Goal: Information Seeking & Learning: Learn about a topic

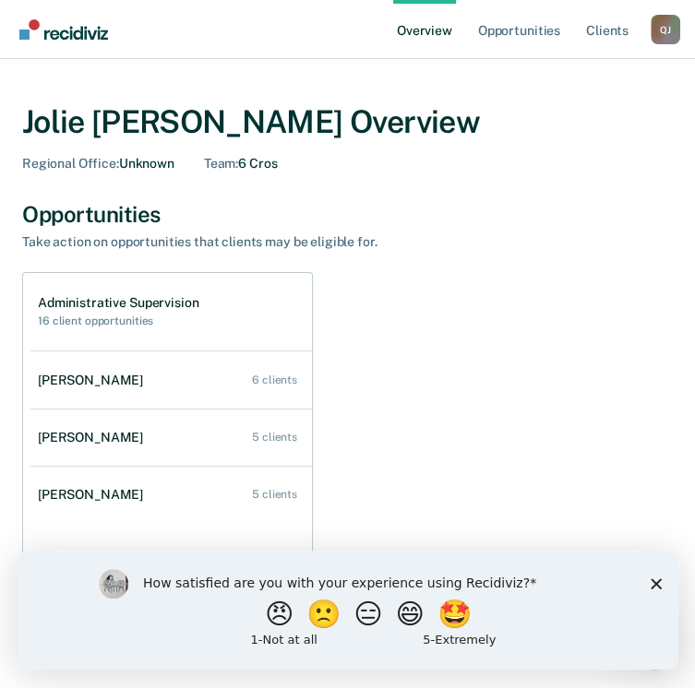
click at [654, 588] on icon "Close survey" at bounding box center [654, 582] width 11 height 11
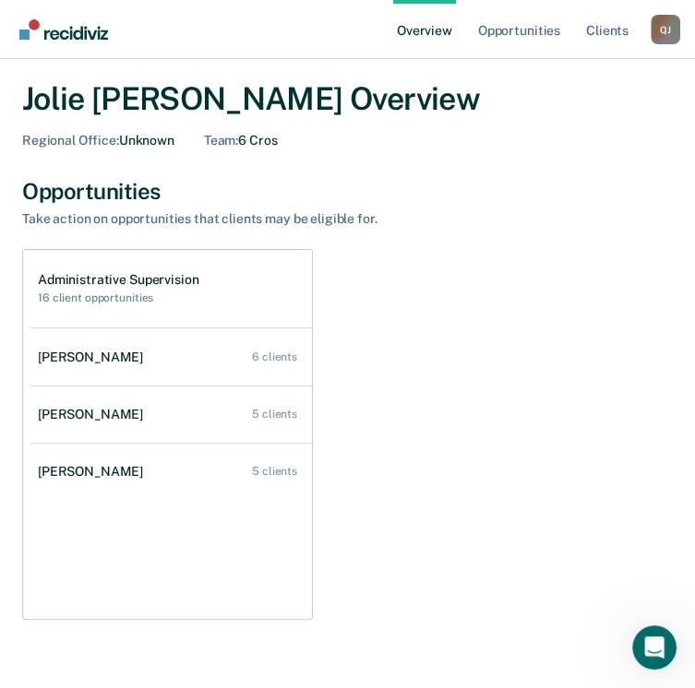
scroll to position [22, 0]
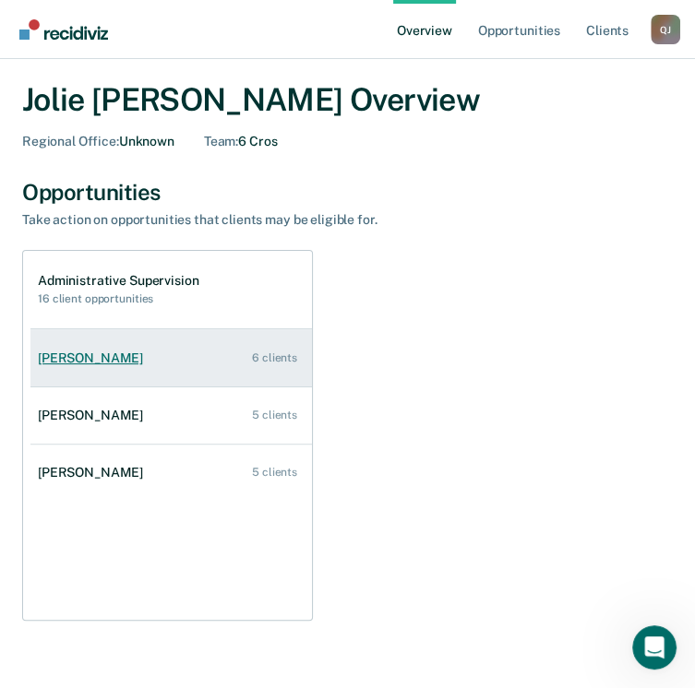
click at [89, 359] on div "[PERSON_NAME]" at bounding box center [94, 359] width 113 height 16
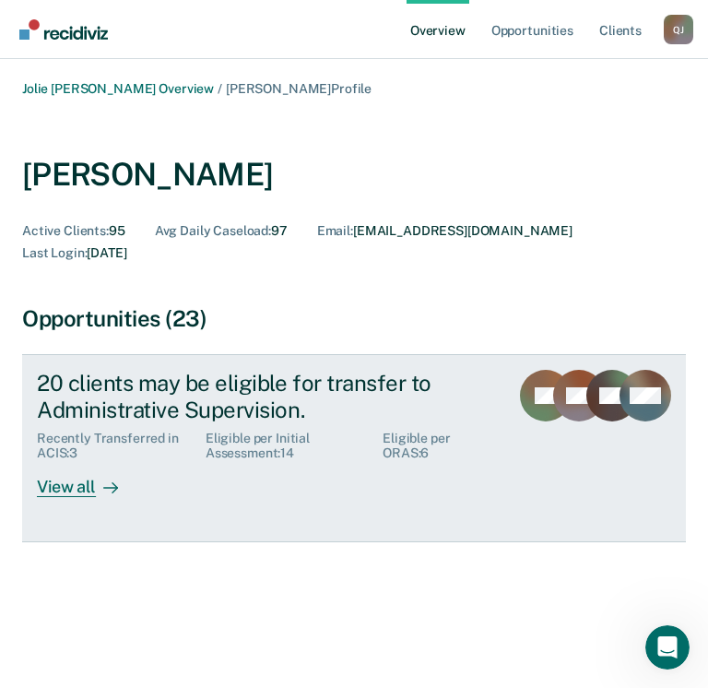
click at [72, 468] on div "View all" at bounding box center [88, 479] width 103 height 36
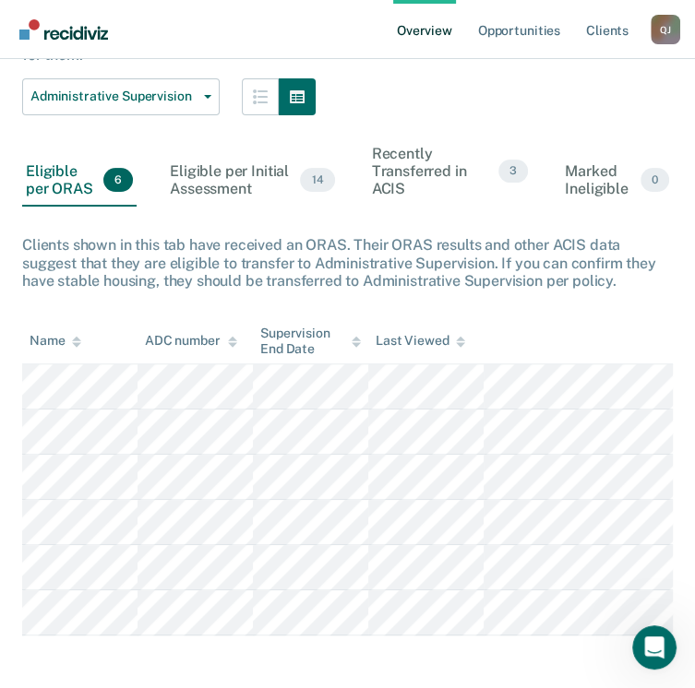
scroll to position [209, 0]
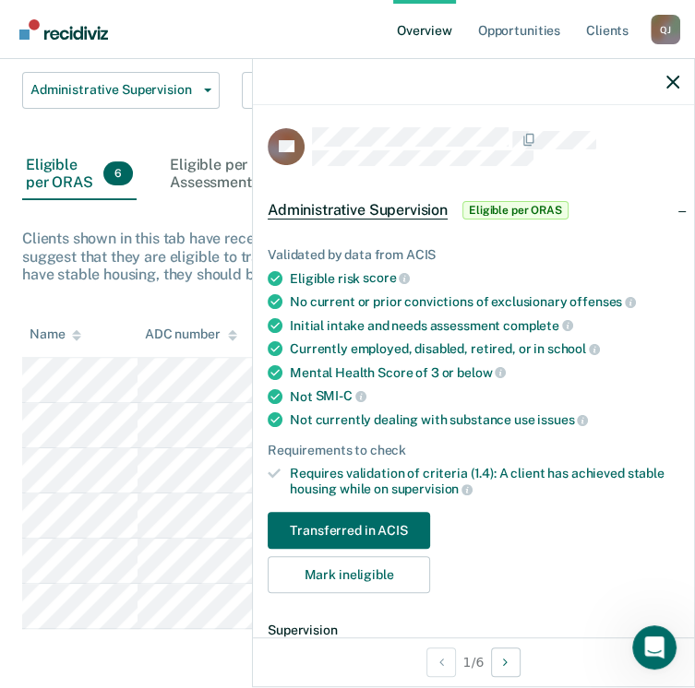
click at [164, 289] on div "[PERSON_NAME], Administrative Supervision Review clients who may be eligible fo…" at bounding box center [347, 273] width 650 height 712
click at [671, 82] on icon "button" at bounding box center [672, 82] width 13 height 13
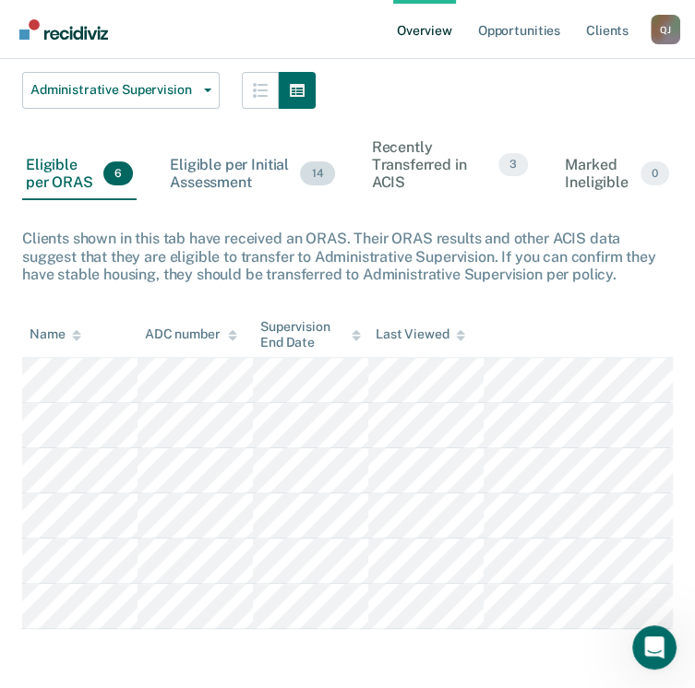
click at [219, 172] on div "Eligible per Initial Assessment 14" at bounding box center [252, 175] width 172 height 52
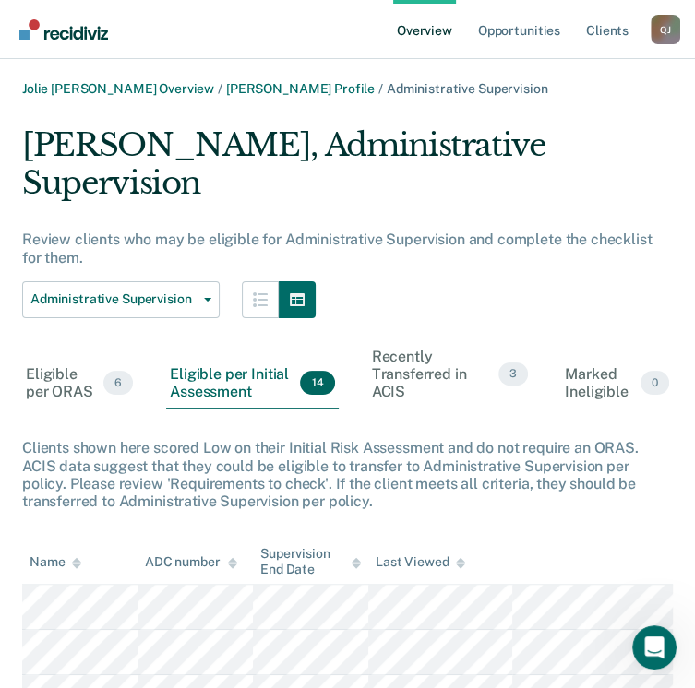
scroll to position [92, 0]
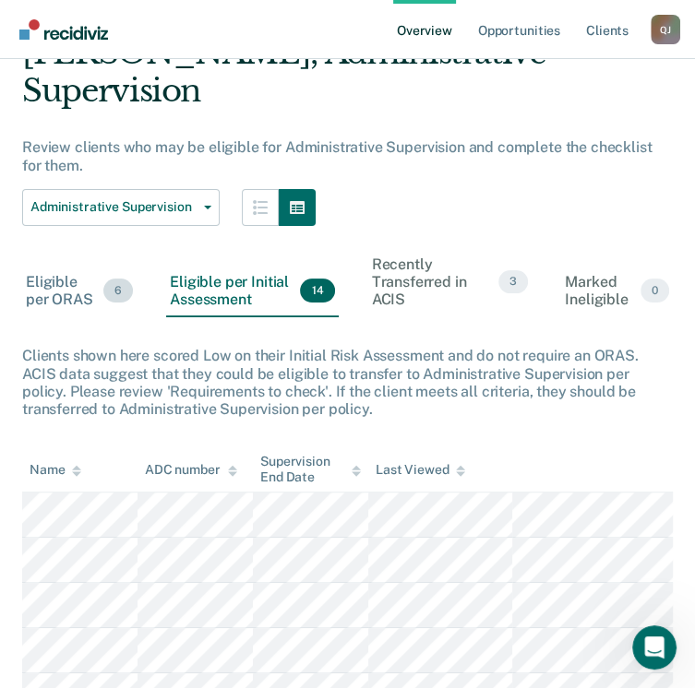
click at [60, 300] on div "Eligible per ORAS 6" at bounding box center [79, 292] width 114 height 52
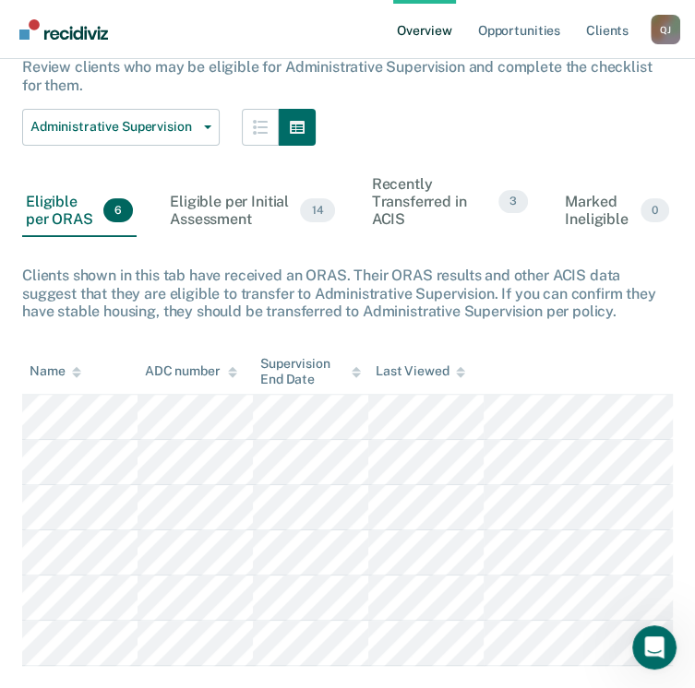
scroll to position [209, 0]
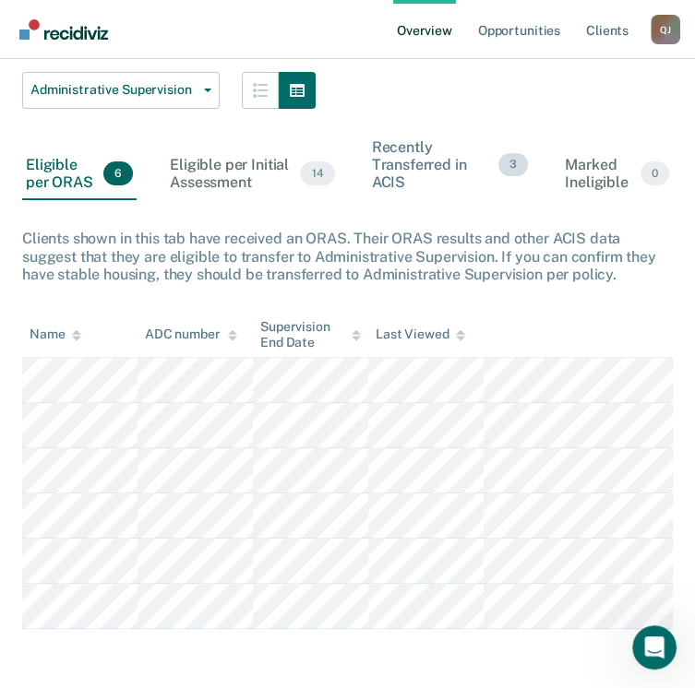
click at [413, 164] on div "Recently Transferred in ACIS 3" at bounding box center [450, 166] width 164 height 70
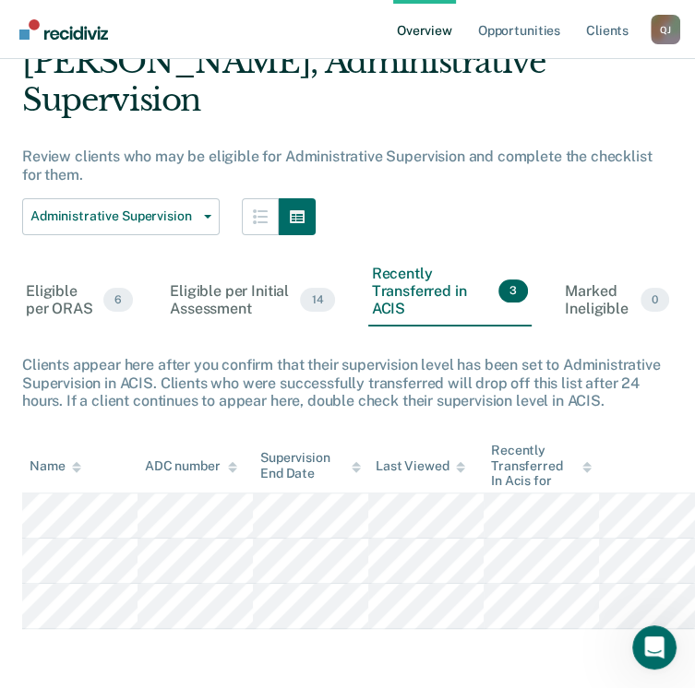
scroll to position [83, 0]
click at [595, 292] on div "Marked Ineligible 0" at bounding box center [617, 301] width 112 height 52
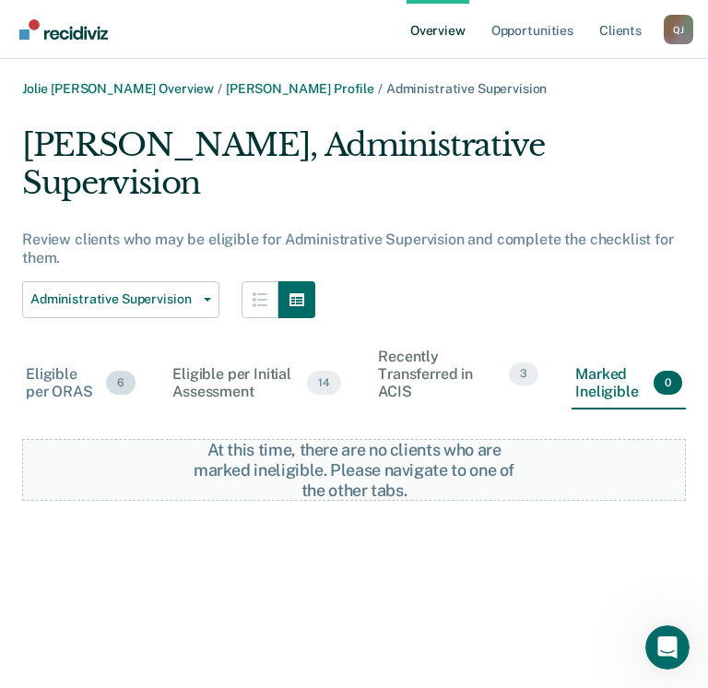
click at [50, 358] on div "Eligible per ORAS 6" at bounding box center [80, 384] width 117 height 52
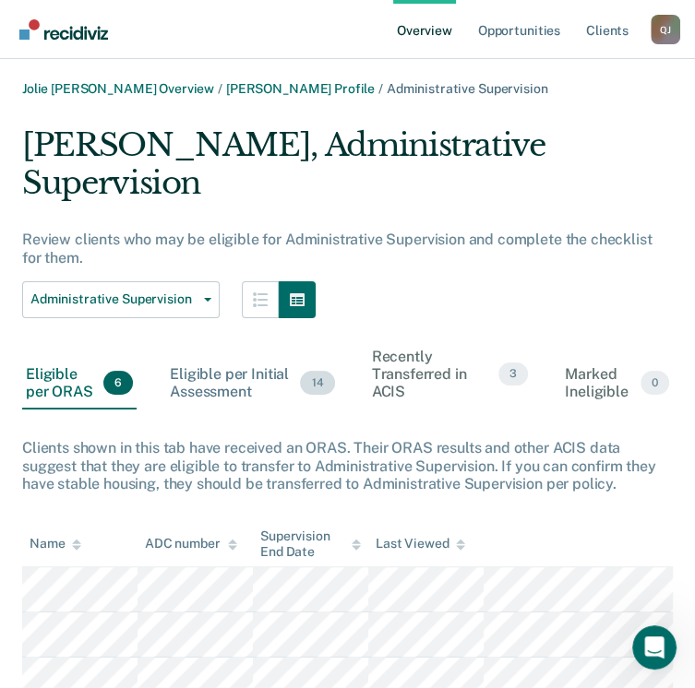
click at [220, 377] on div "Eligible per Initial Assessment 14" at bounding box center [252, 384] width 172 height 52
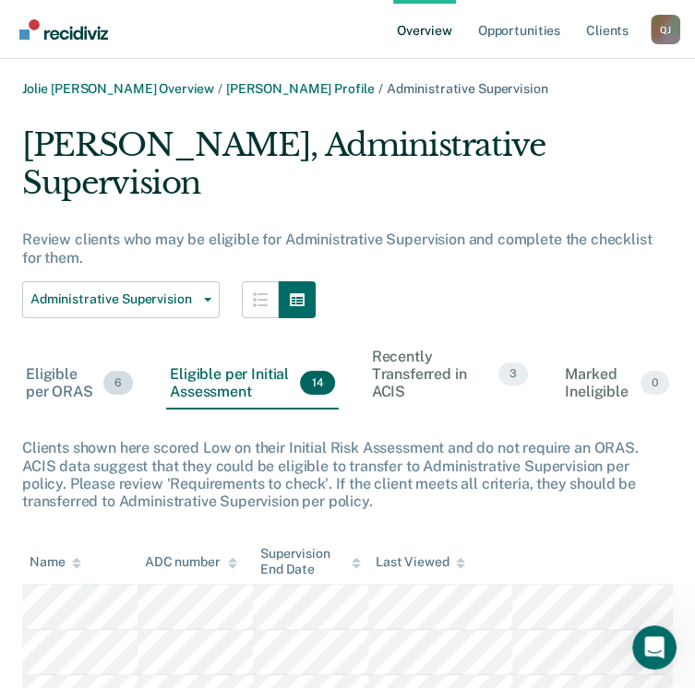
click at [63, 386] on div "Eligible per ORAS 6" at bounding box center [79, 384] width 114 height 52
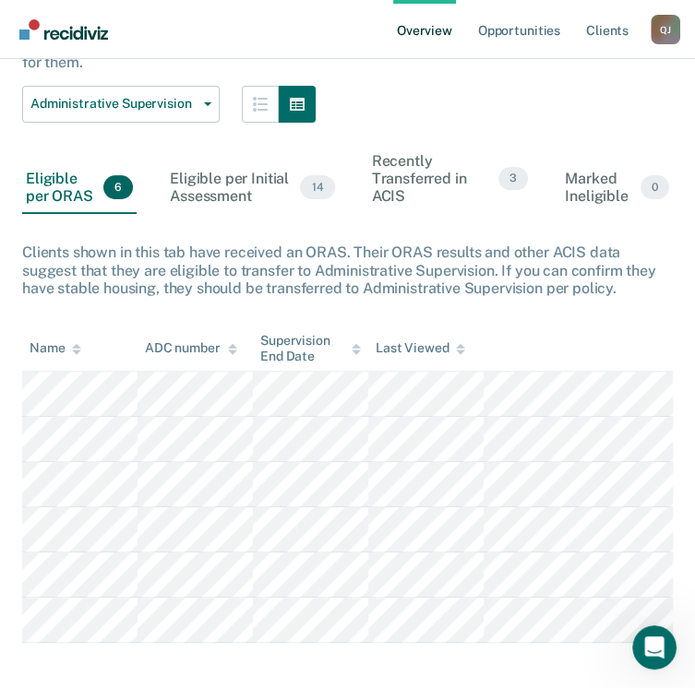
scroll to position [209, 0]
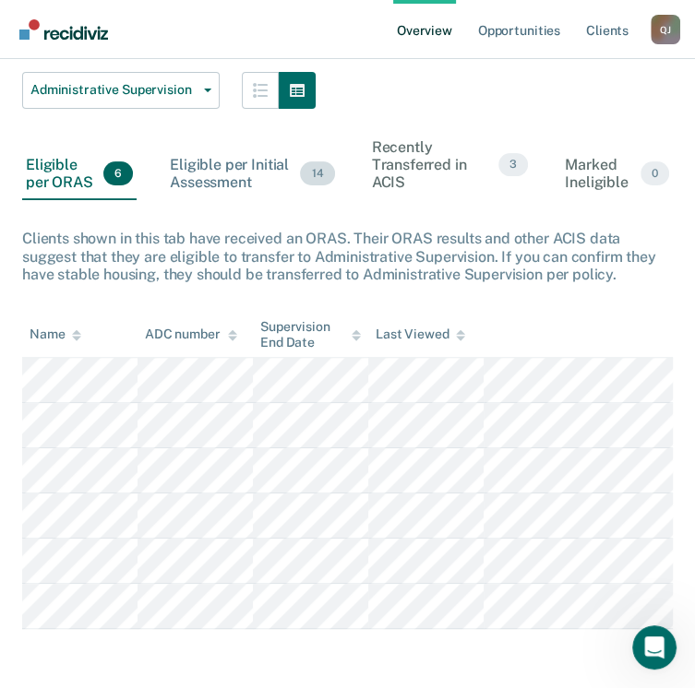
click at [224, 185] on div "Eligible per Initial Assessment 14" at bounding box center [252, 175] width 172 height 52
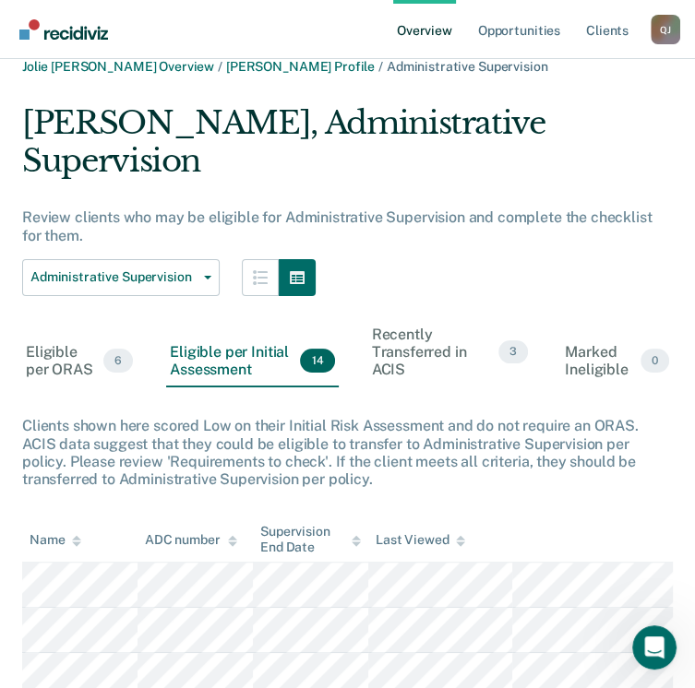
scroll to position [0, 0]
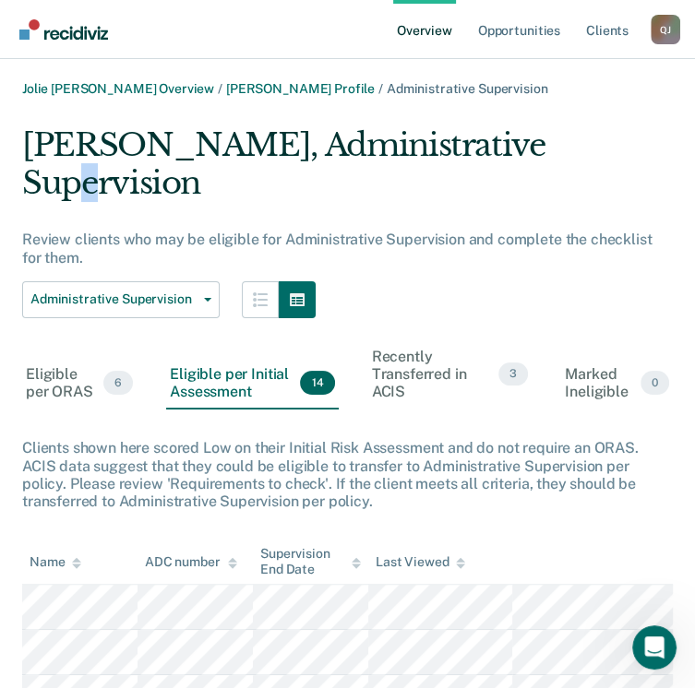
click at [74, 193] on div "[PERSON_NAME], Administrative Supervision" at bounding box center [347, 171] width 650 height 90
click at [463, 201] on div "[PERSON_NAME], Administrative Supervision" at bounding box center [347, 171] width 650 height 90
click at [111, 95] on link "Jolie [PERSON_NAME] Overview" at bounding box center [118, 89] width 192 height 16
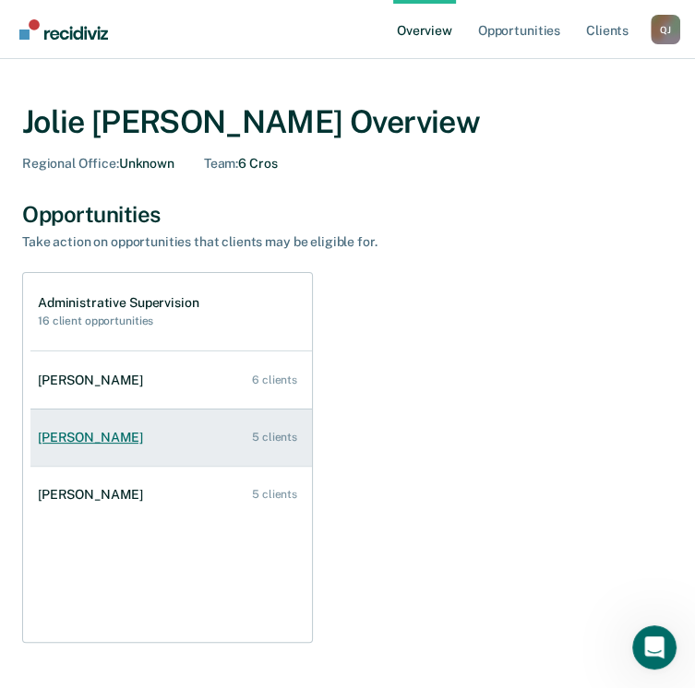
click at [113, 439] on div "[PERSON_NAME]" at bounding box center [94, 438] width 113 height 16
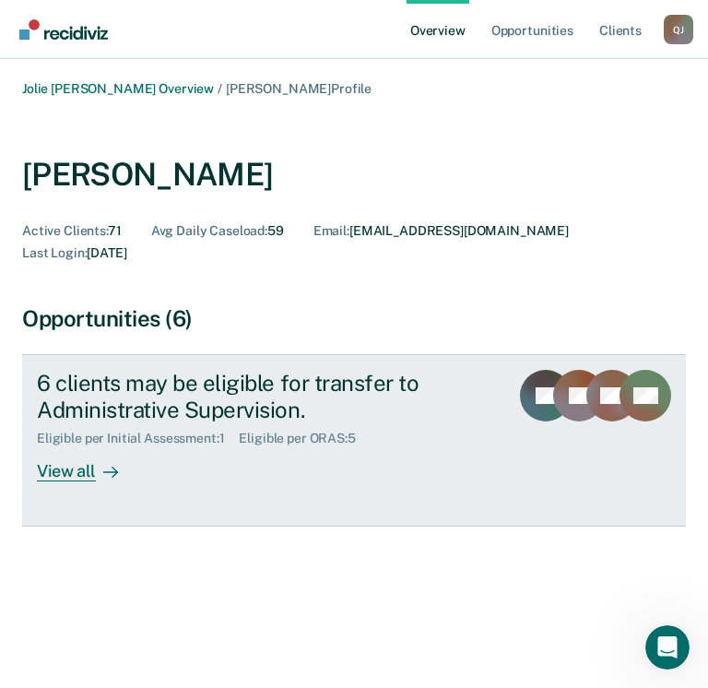
click at [65, 450] on div "View all" at bounding box center [88, 464] width 103 height 36
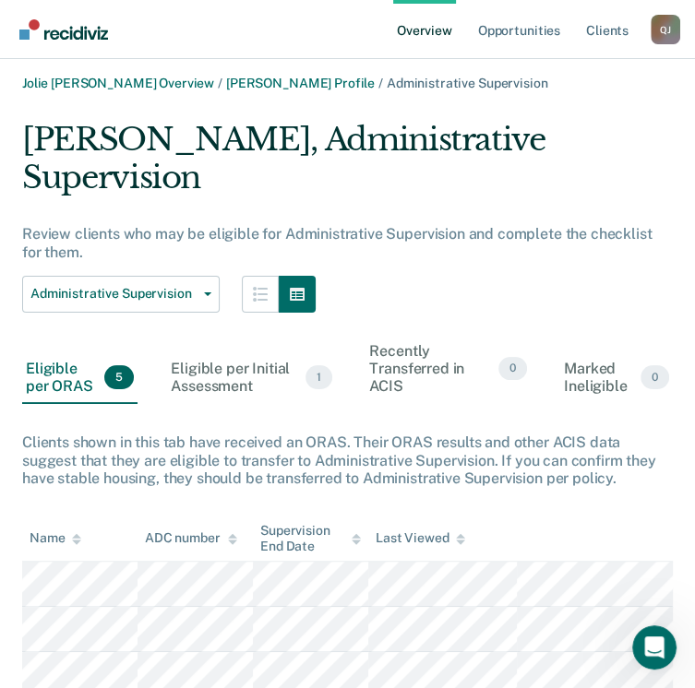
scroll to position [126, 0]
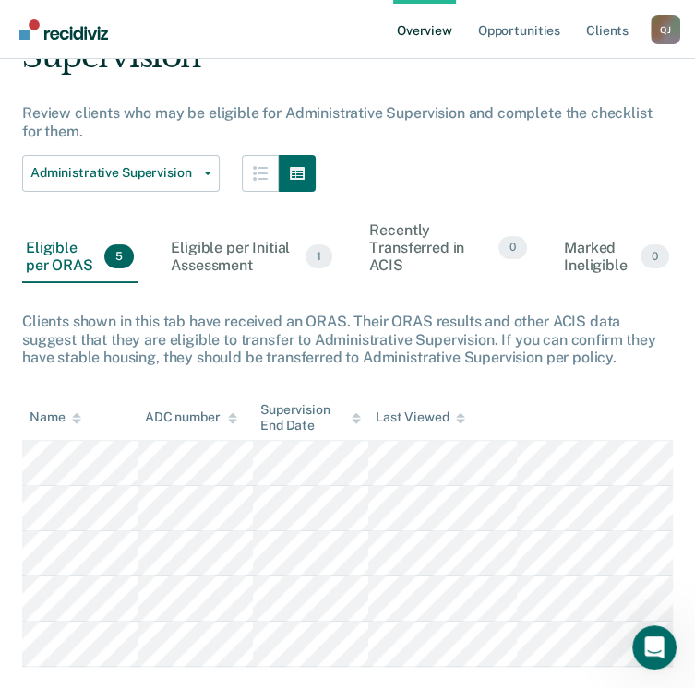
click at [288, 660] on main "[PERSON_NAME] Overview / [PERSON_NAME] Profile / Administrative Supervision [PE…" at bounding box center [347, 329] width 695 height 793
click at [226, 232] on div "Eligible per Initial Assessment 1" at bounding box center [251, 258] width 169 height 52
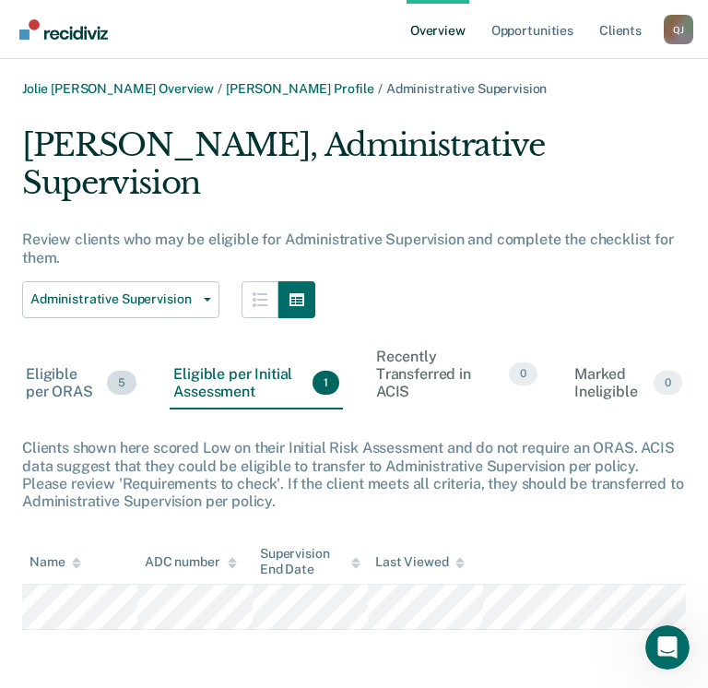
click at [45, 358] on div "Eligible per ORAS 5" at bounding box center [81, 384] width 118 height 52
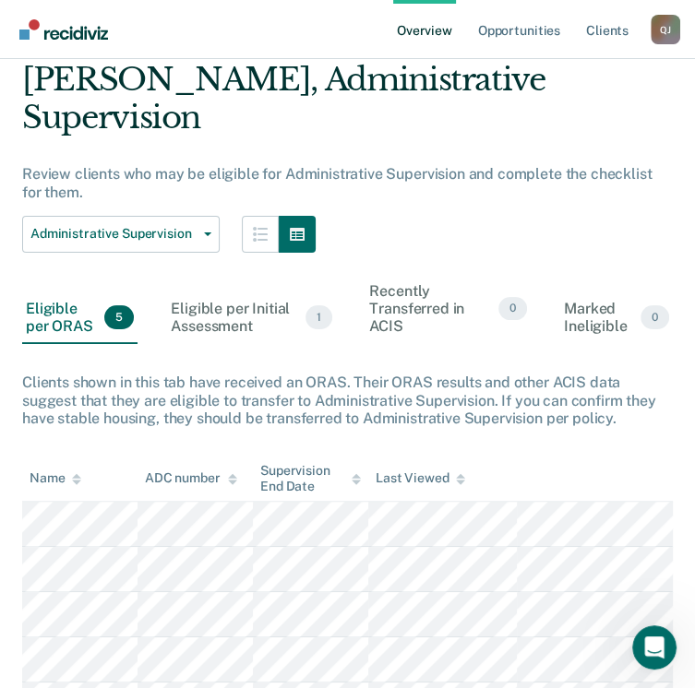
scroll to position [126, 0]
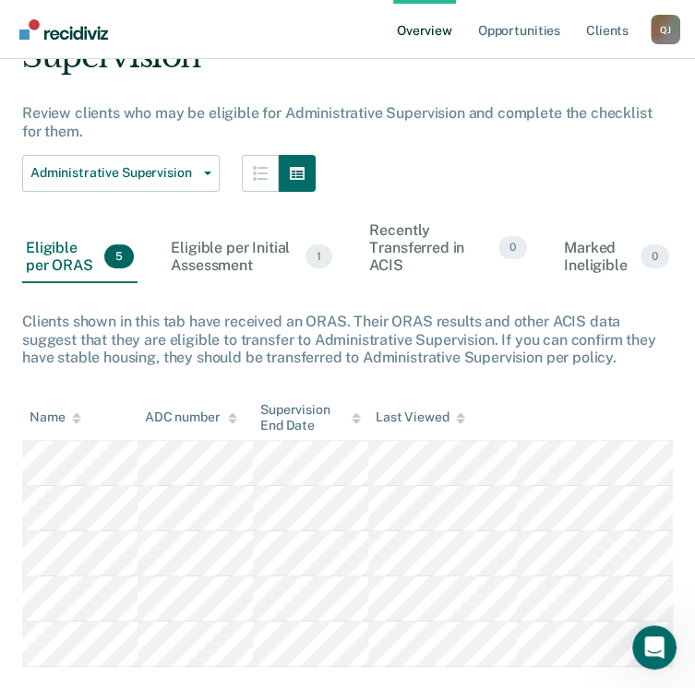
click at [298, 26] on nav "Overview Opportunities Client s [PERSON_NAME], JOLIE Q J Profile How it works L…" at bounding box center [347, 29] width 665 height 58
click at [390, 155] on div "Administrative Supervision Administrative Supervision" at bounding box center [347, 173] width 650 height 37
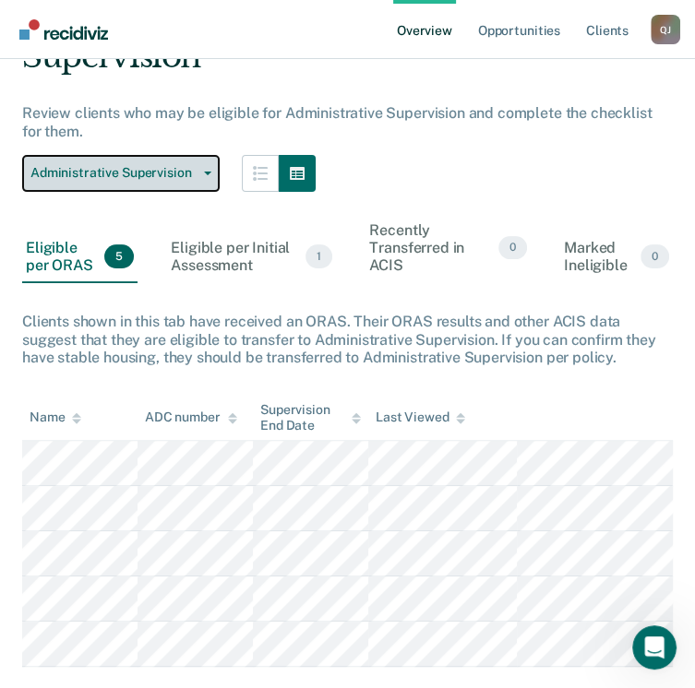
click at [200, 155] on button "Administrative Supervision" at bounding box center [120, 173] width 197 height 37
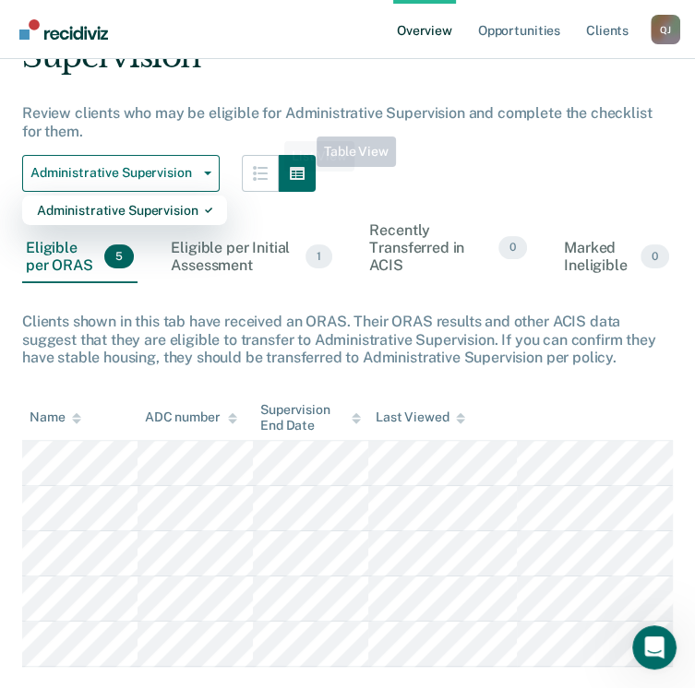
click at [359, 155] on div "Administrative Supervision Administrative Supervision" at bounding box center [347, 173] width 650 height 37
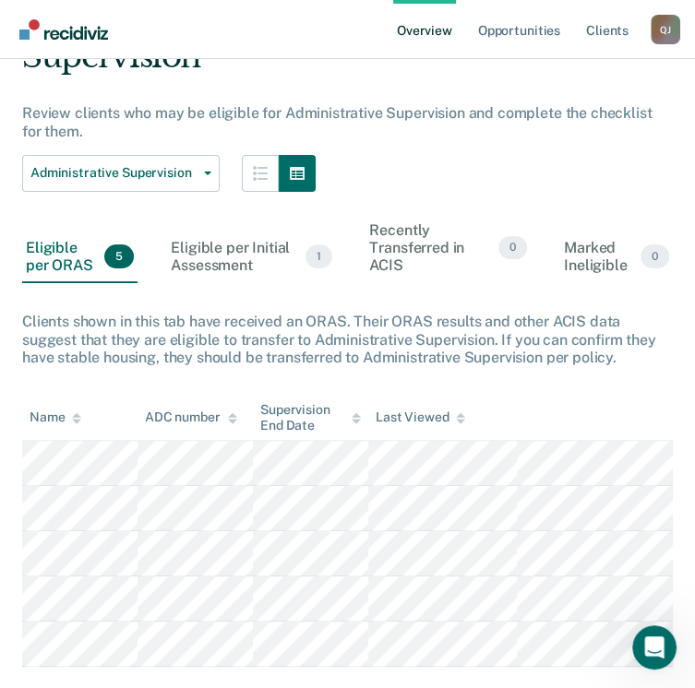
click at [431, 30] on link "Overview" at bounding box center [424, 29] width 63 height 59
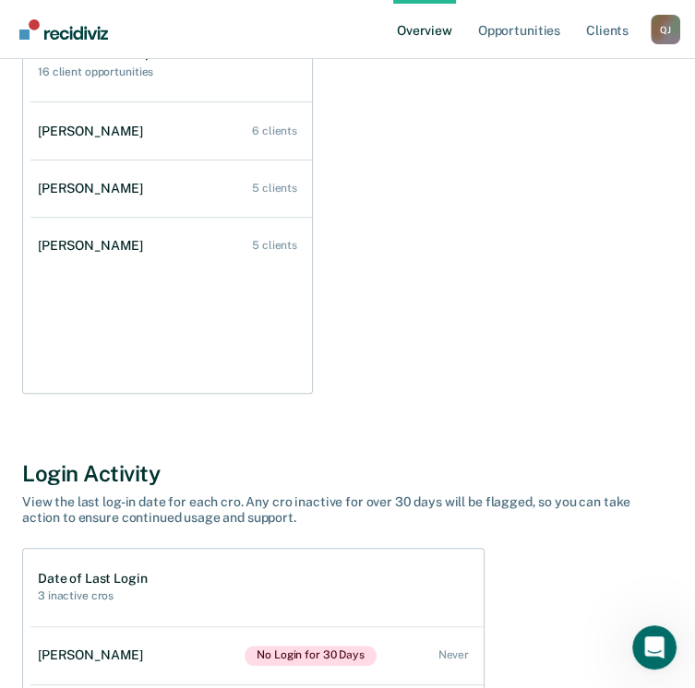
scroll to position [207, 0]
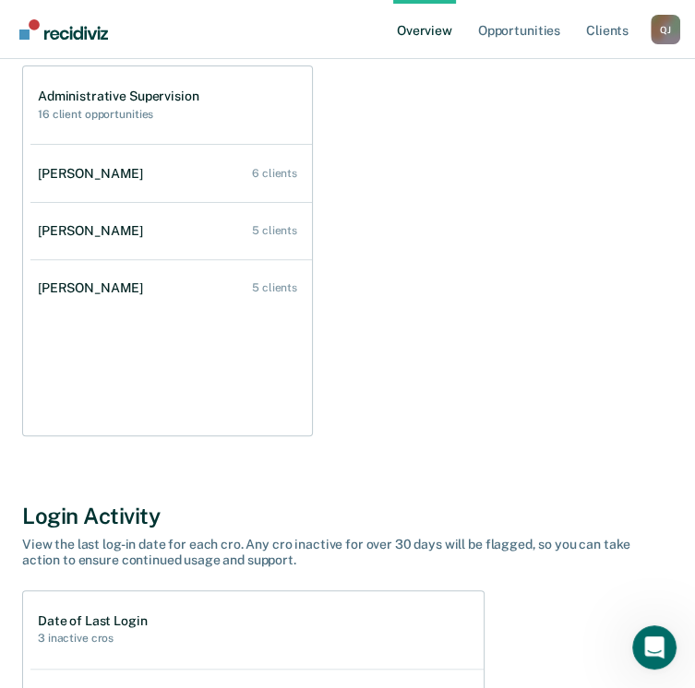
click at [464, 392] on div "Administrative Supervision 16 client opportunities [PERSON_NAME] 6 clients [PER…" at bounding box center [347, 250] width 650 height 371
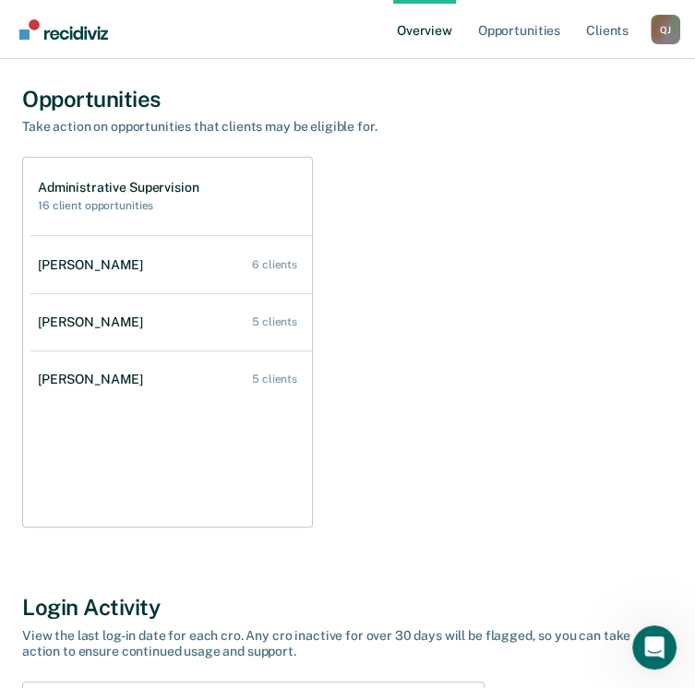
scroll to position [114, 0]
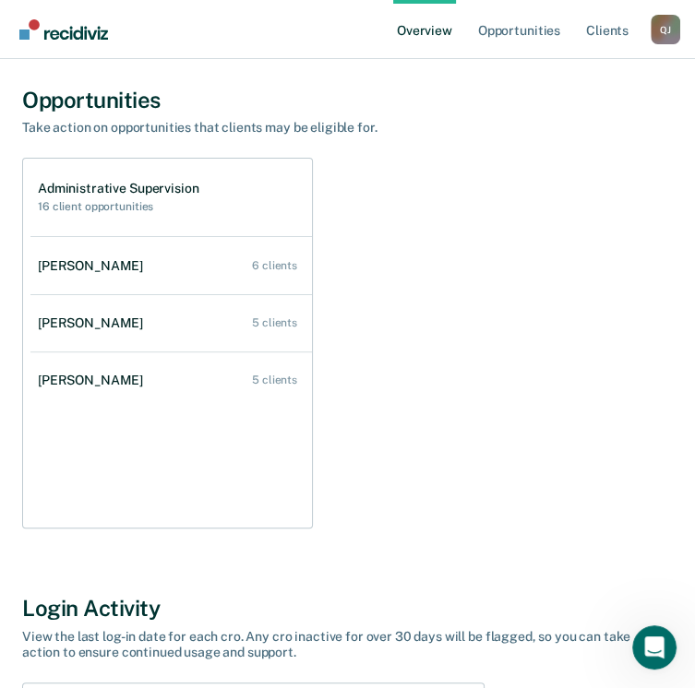
click at [562, 399] on div "Administrative Supervision 16 client opportunities [PERSON_NAME] 6 clients [PER…" at bounding box center [347, 343] width 650 height 371
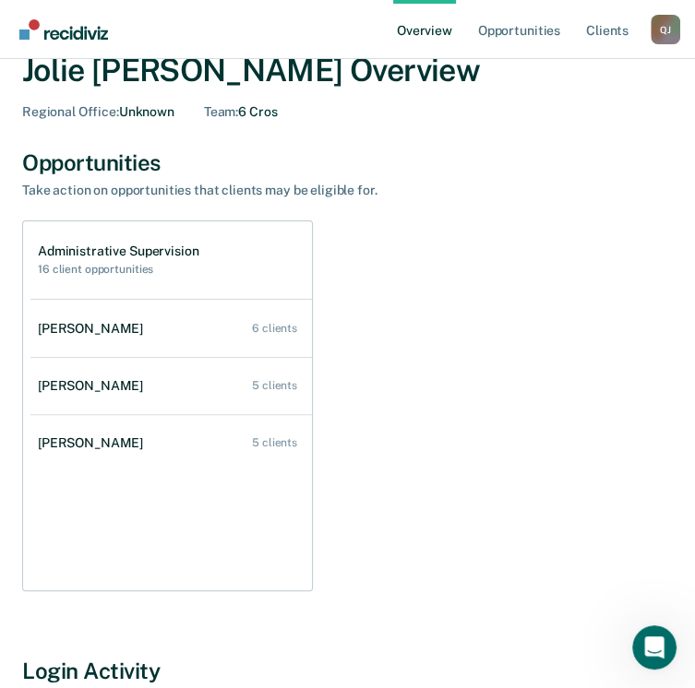
scroll to position [0, 0]
